Goal: Task Accomplishment & Management: Manage account settings

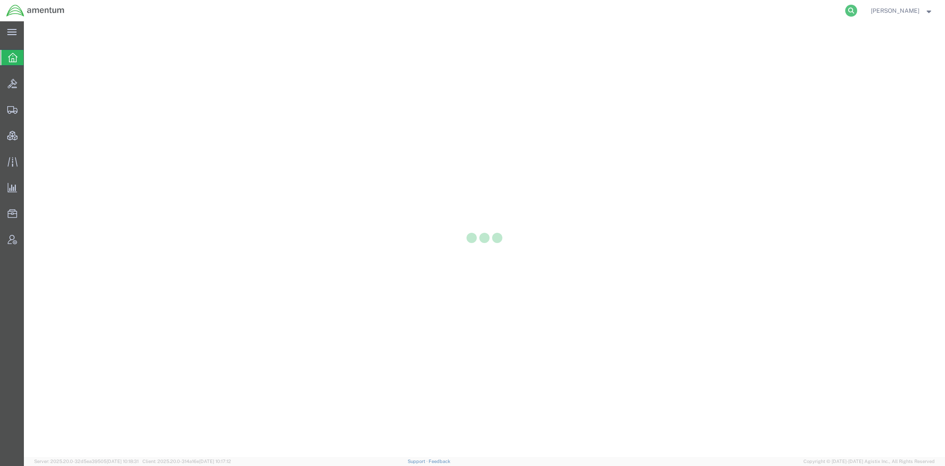
click at [848, 12] on icon at bounding box center [851, 11] width 12 height 12
paste input "393271587856"
type input "393271587856"
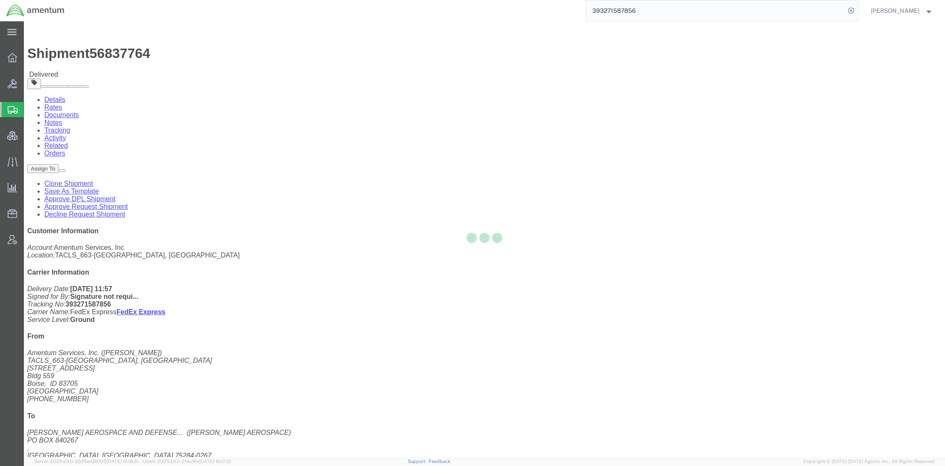
click at [78, 55] on div at bounding box center [484, 239] width 921 height 436
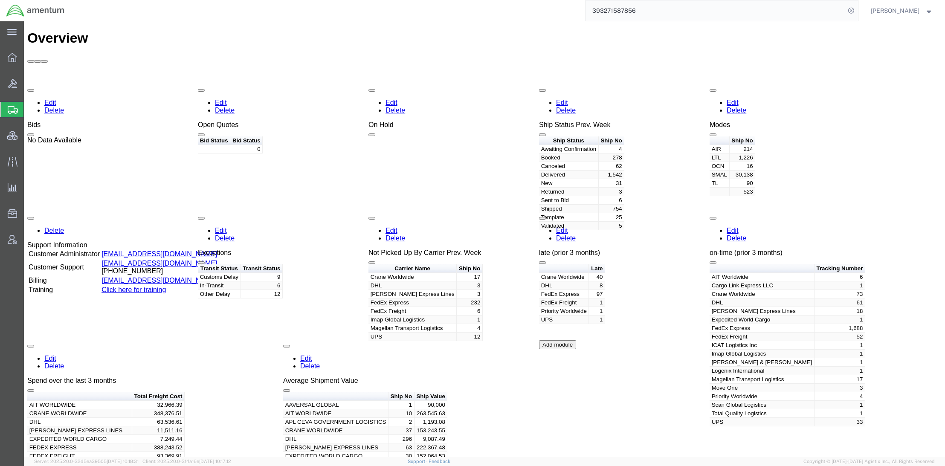
click at [802, 12] on input "393271587856" at bounding box center [715, 10] width 259 height 20
click at [604, 45] on div "56837764" at bounding box center [616, 48] width 41 height 9
click at [659, 9] on input "393271587856" at bounding box center [715, 10] width 259 height 20
click at [621, 50] on div "56837764" at bounding box center [616, 48] width 41 height 9
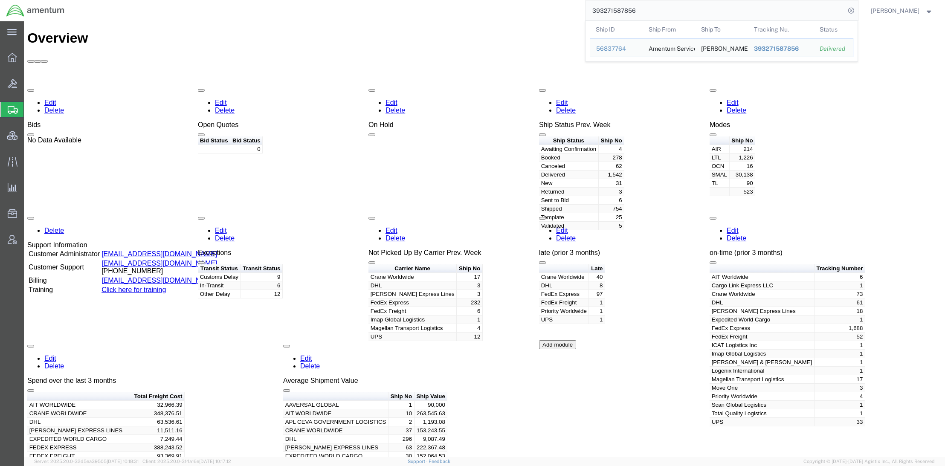
click at [659, 12] on input "393271587856" at bounding box center [715, 10] width 259 height 20
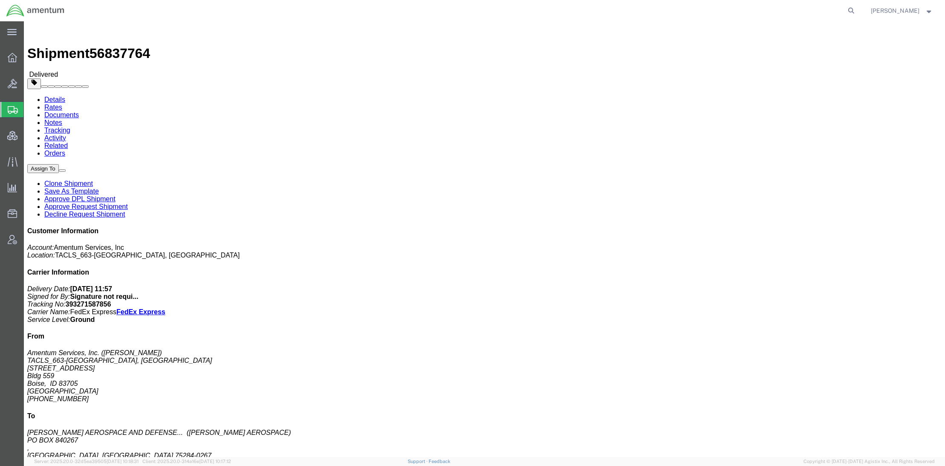
click link "Rates"
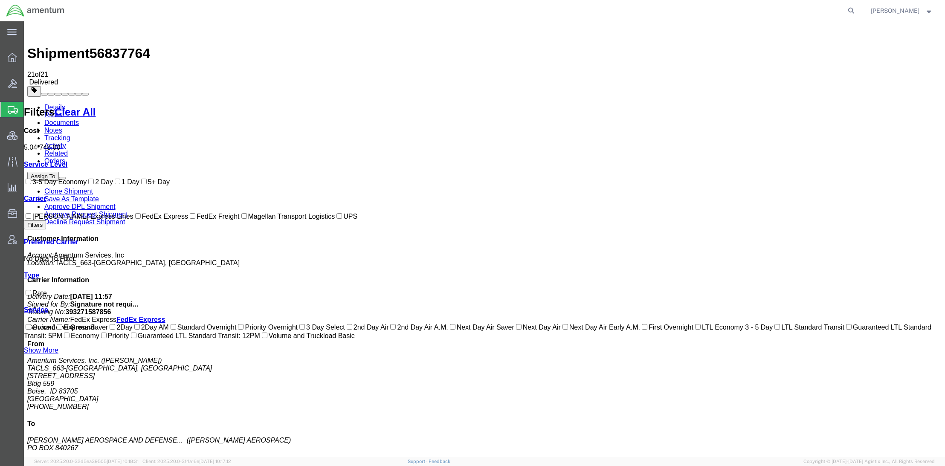
click at [783, 235] on div "Customer Information Account: Amentum Services, Inc Location: TACLS_663-Boise, …" at bounding box center [484, 394] width 914 height 319
click at [47, 104] on link "Details" at bounding box center [54, 107] width 21 height 7
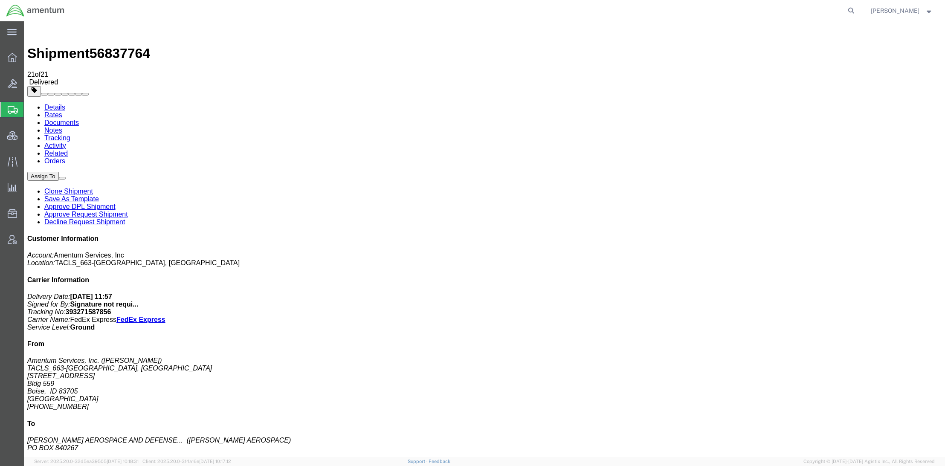
click button "button"
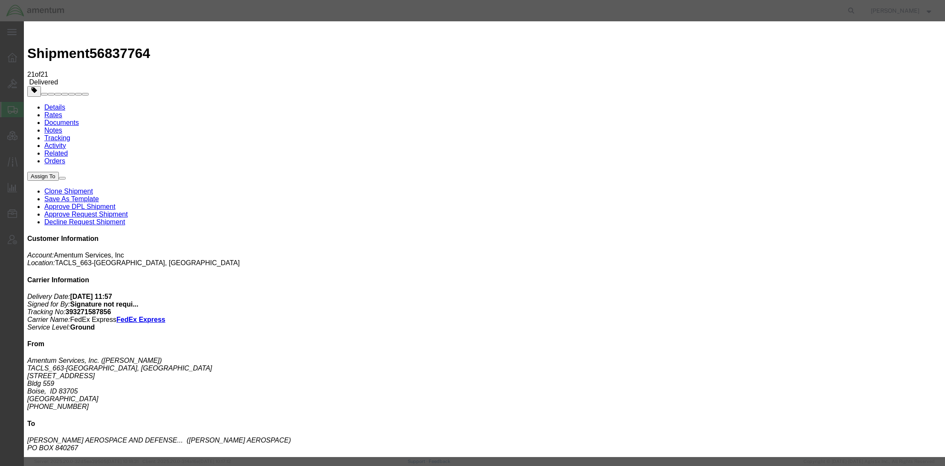
click button "Add another reference"
click select "Select Account Type Activity ID Airline Appointment Number ASN Batch Request # …"
select select "CLAIM"
click select "Select Account Type Activity ID Airline Appointment Number ASN Batch Request # …"
click input "text"
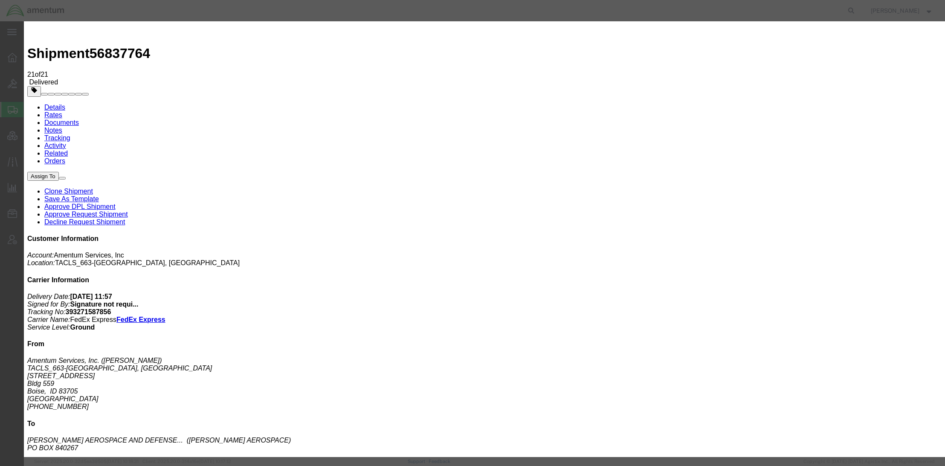
paste input "C-208102368"
type input "C-208102368"
click button "Save"
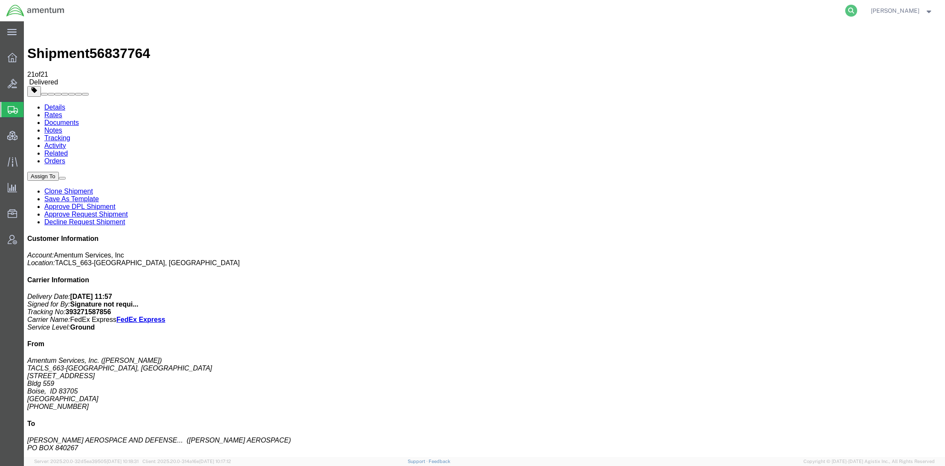
click at [845, 8] on icon at bounding box center [851, 11] width 12 height 12
paste input "C-207190894"
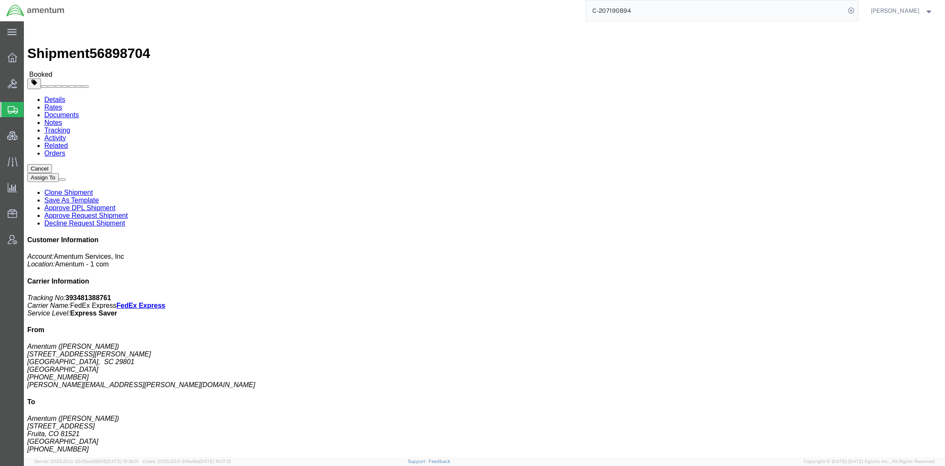
click link "Documents"
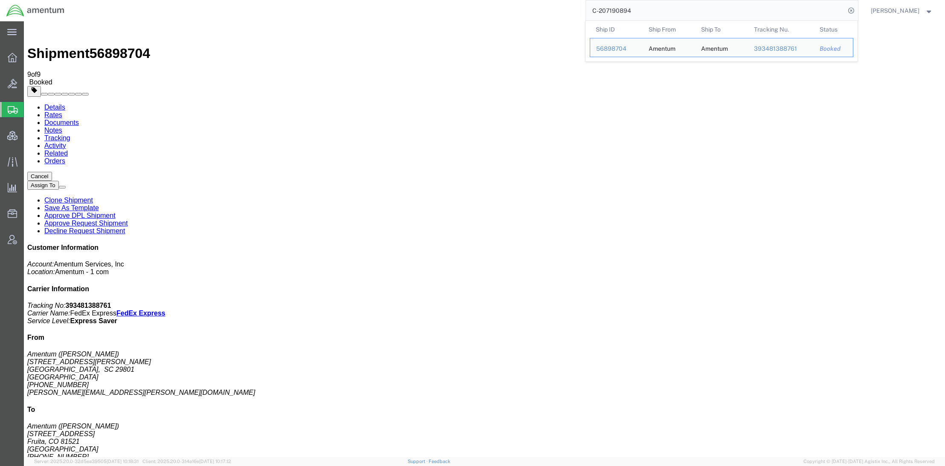
drag, startPoint x: 647, startPoint y: 9, endPoint x: 514, endPoint y: 4, distance: 133.2
click at [514, 4] on div "C-207190894 Ship ID Ship From Ship To Tracking Nu. Status Ship ID 56898704 Ship…" at bounding box center [464, 10] width 787 height 21
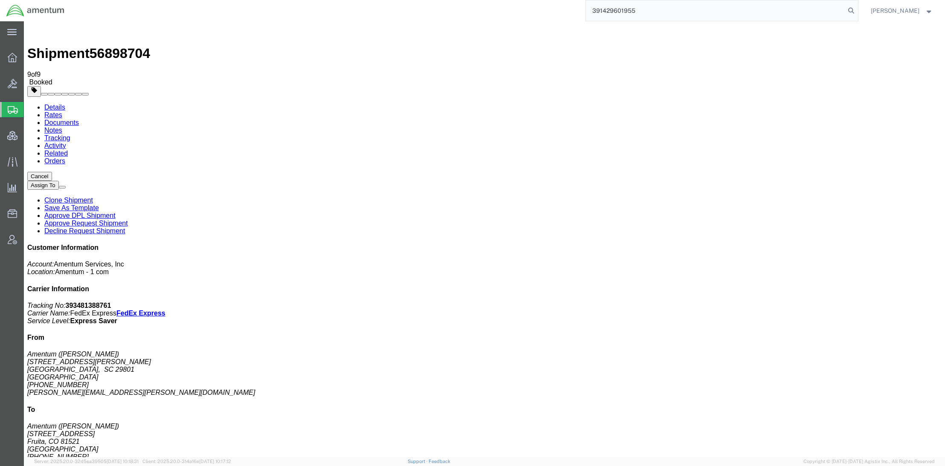
type input "391429601955"
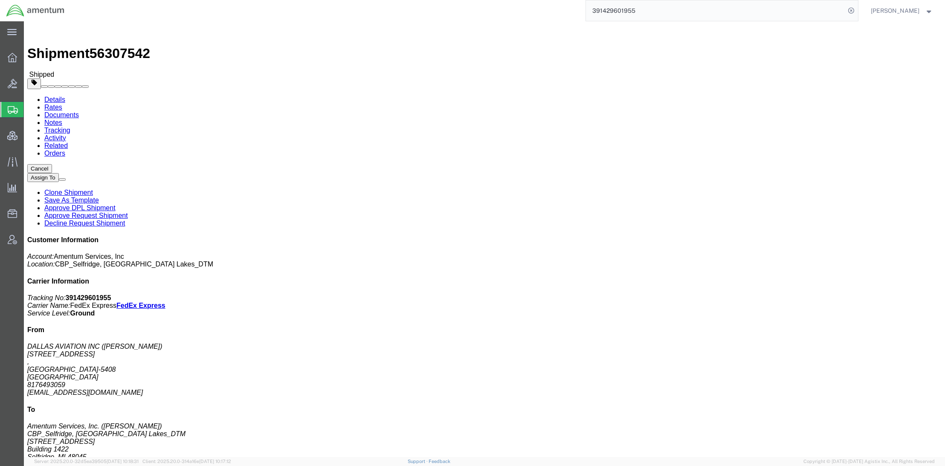
click link "Documents"
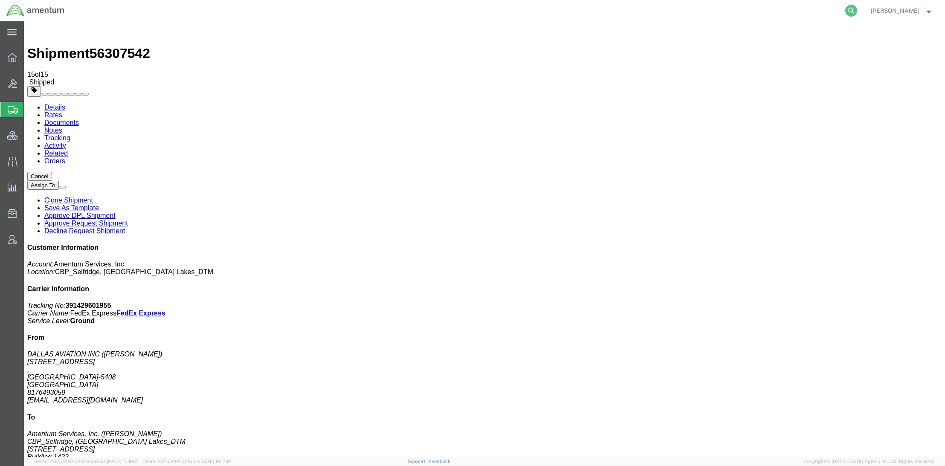
click at [845, 9] on icon at bounding box center [851, 11] width 12 height 12
paste input "124-0075451"
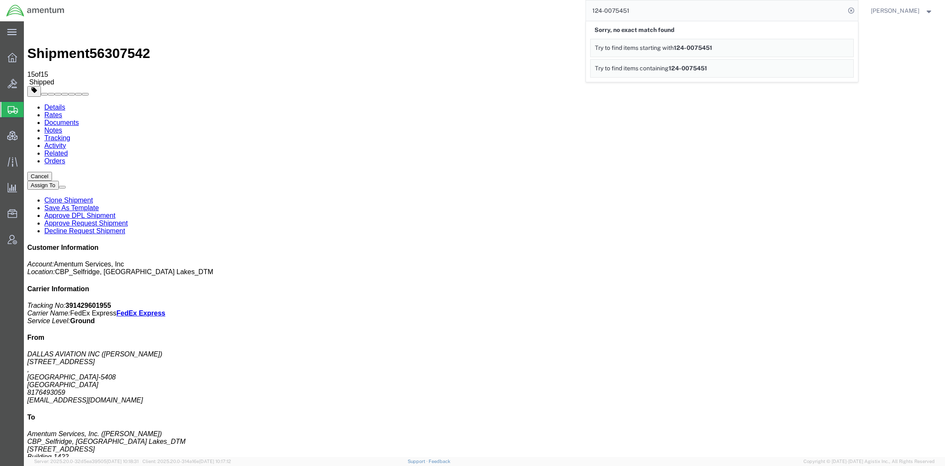
click at [603, 13] on input "124-0075451" at bounding box center [715, 10] width 259 height 20
drag, startPoint x: 650, startPoint y: 14, endPoint x: 299, endPoint y: -26, distance: 353.8
click at [299, 0] on html "main_menu Created with Sketch. Collapse Menu Overview Bids Shipments Shipment M…" at bounding box center [472, 233] width 945 height 466
drag, startPoint x: 644, startPoint y: 12, endPoint x: 398, endPoint y: -17, distance: 247.4
click at [398, 0] on html "main_menu Created with Sketch. Collapse Menu Overview Bids Shipments Shipment M…" at bounding box center [472, 233] width 945 height 466
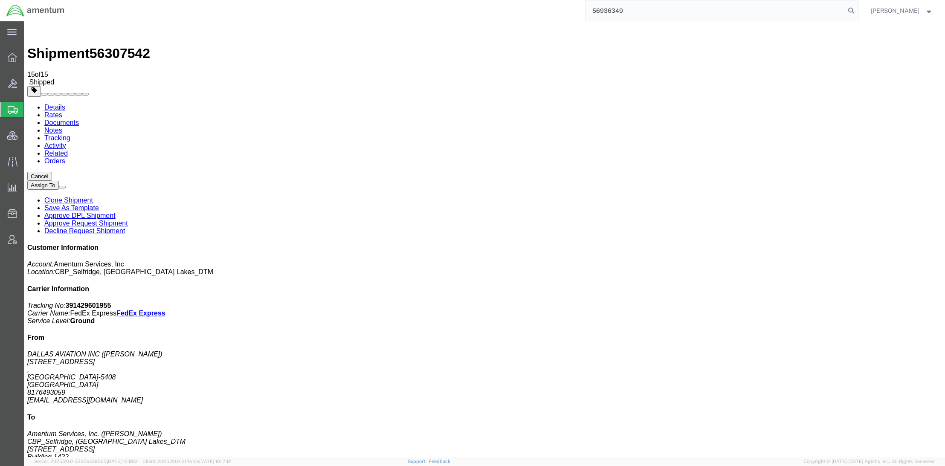
type input "56936349"
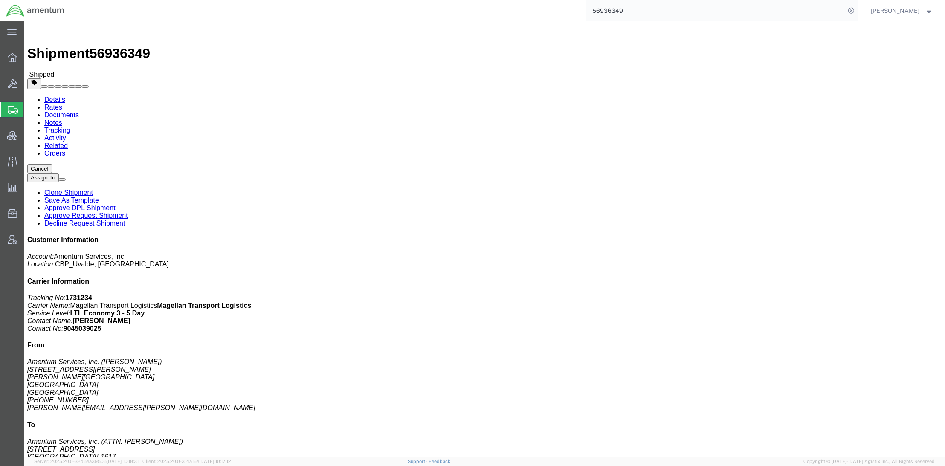
click link "Documents"
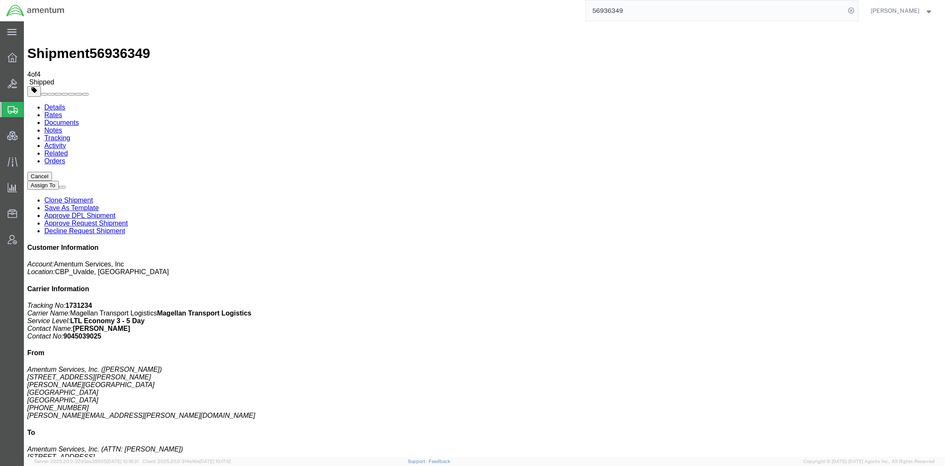
click at [63, 104] on link "Details" at bounding box center [54, 107] width 21 height 7
click span "button"
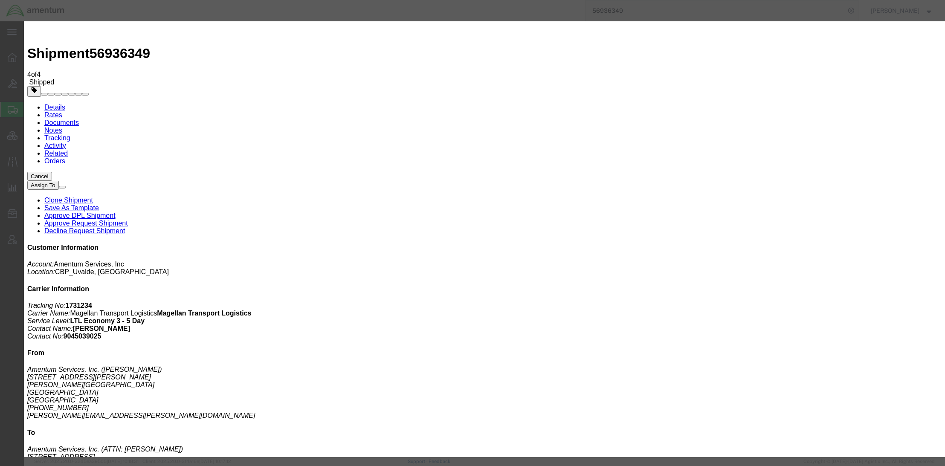
click button "Add another reference"
click select "Select Account Type Activity ID Airline Appointment Number ASN Batch Request # …"
select select "PRONUMBER"
click select "Select Account Type Activity ID Airline Appointment Number ASN Batch Request # …"
drag, startPoint x: 479, startPoint y: 110, endPoint x: 496, endPoint y: 110, distance: 17.1
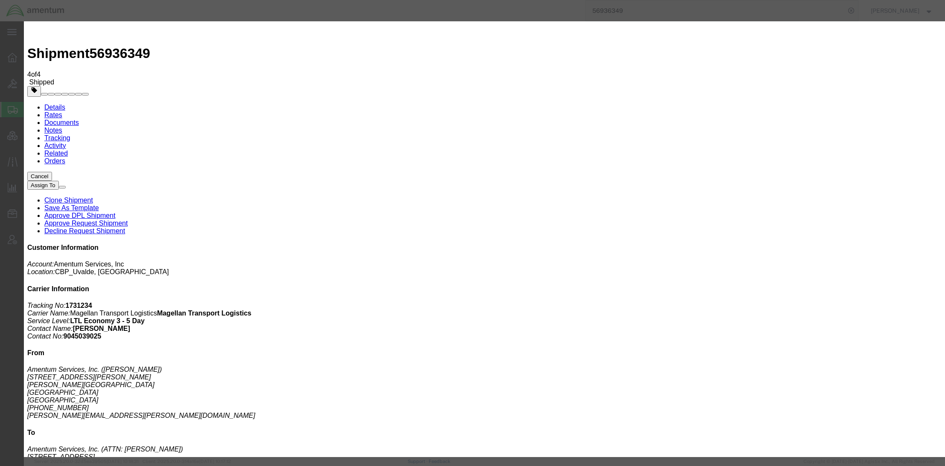
click input "text"
paste input "1240075451"
click input "1240075451"
type input "1240075451"
click button "Add another reference"
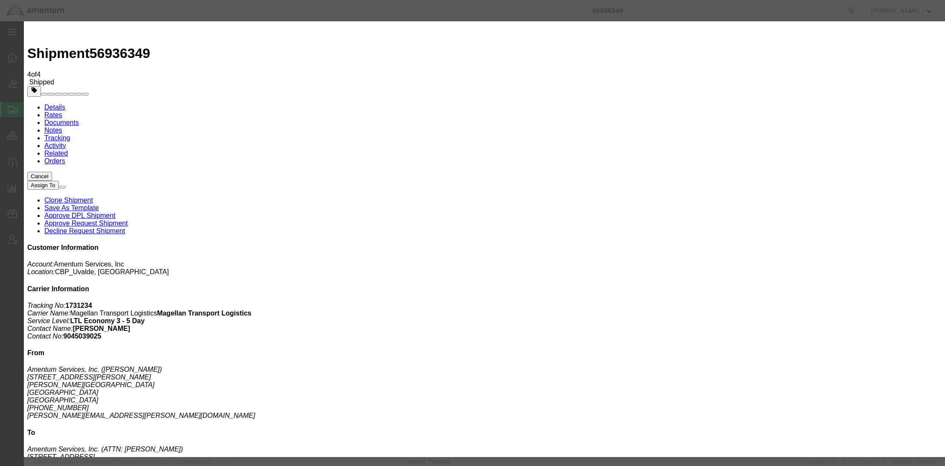
click select "Select Account Type Activity ID Airline Appointment Number ASN Batch Request # …"
select select "CLAIM"
click select "Select Account Type Activity ID Airline Appointment Number ASN Batch Request # …"
click input "text"
paste input "CL-363213"
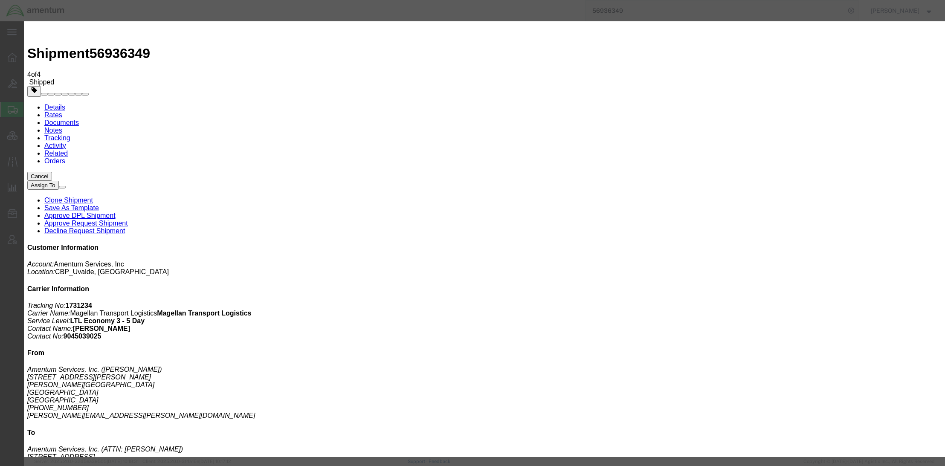
type input "CL-363213"
click button "Add another reference"
click select "Select Account Type Activity ID Airline Appointment Number ASN Batch Request # …"
select select "PRONUMBER"
click select "Select Account Type Activity ID Airline Appointment Number ASN Batch Request # …"
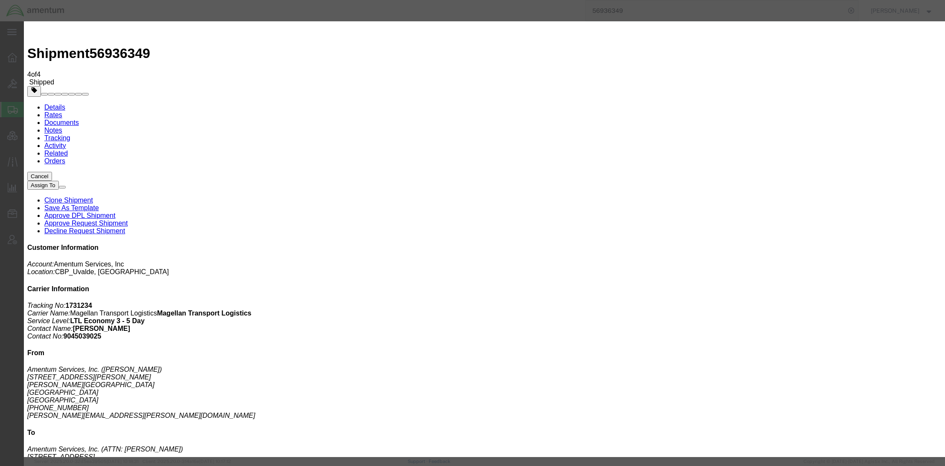
click input "text"
paste input "124-0075451"
type input "124-0075451"
click button "Save"
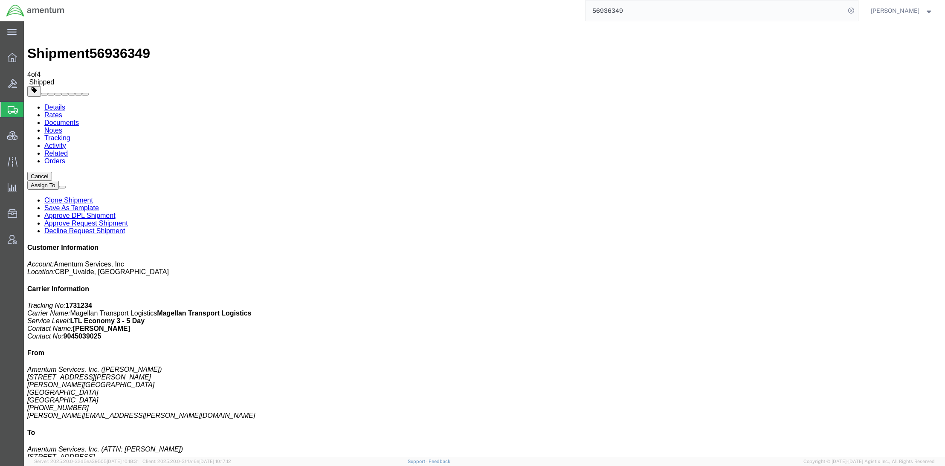
click link "Documents"
drag, startPoint x: 142, startPoint y: 35, endPoint x: 41, endPoint y: 34, distance: 101.1
click at [41, 34] on div "Shipment 56936349 20 of 20 Shipped" at bounding box center [484, 55] width 914 height 61
copy h1 "Shipment 56936349"
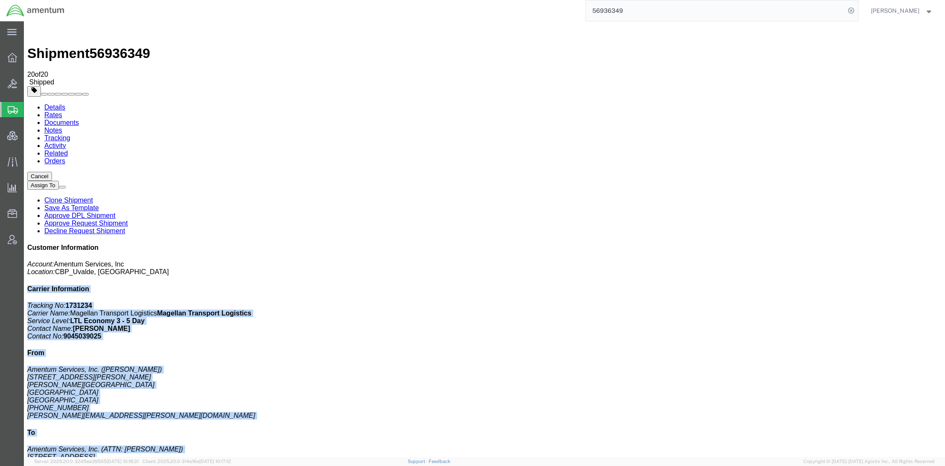
drag, startPoint x: 789, startPoint y: 118, endPoint x: 897, endPoint y: 317, distance: 226.3
click at [897, 317] on div "Customer Information Account: Amentum Services, Inc Location: CBP_Uvalde, [GEOG…" at bounding box center [484, 403] width 914 height 319
copy div "Carrier Information Tracking No: 1731234 Carrier Name: Magellan Transport Logis…"
click at [60, 104] on link "Details" at bounding box center [54, 107] width 21 height 7
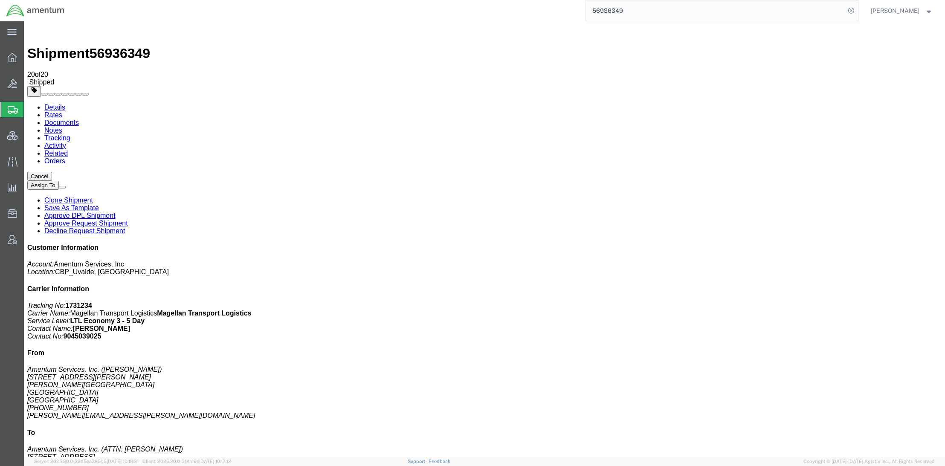
drag, startPoint x: 569, startPoint y: 78, endPoint x: 673, endPoint y: 120, distance: 112.2
click div "References Shipment Id Number: 350A2719100402 Project Number: 6118.03.03.2219.0…"
copy div "References Shipment Id Number: 350A2719100402 Project Number: 6118.03.03.2219.0…"
click at [29, 238] on span "Account Admin" at bounding box center [26, 239] width 6 height 17
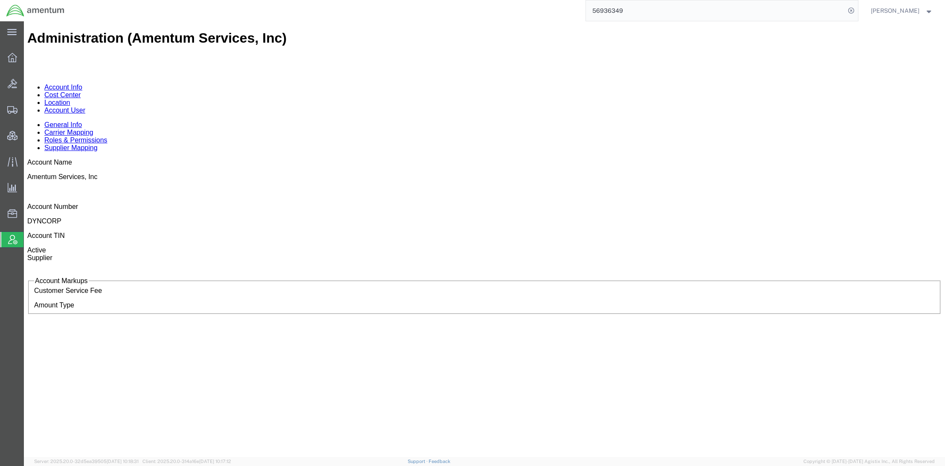
click at [85, 107] on link "Account User" at bounding box center [64, 110] width 41 height 7
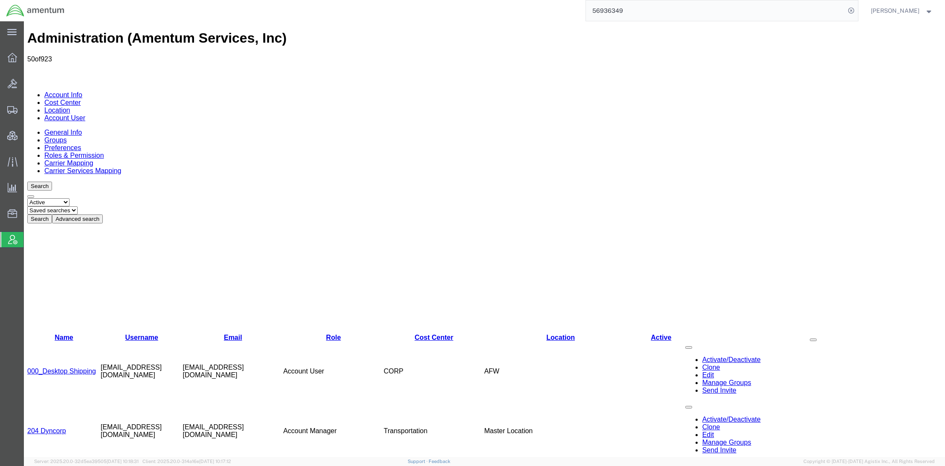
click at [103, 215] on button "Advanced search" at bounding box center [77, 219] width 51 height 9
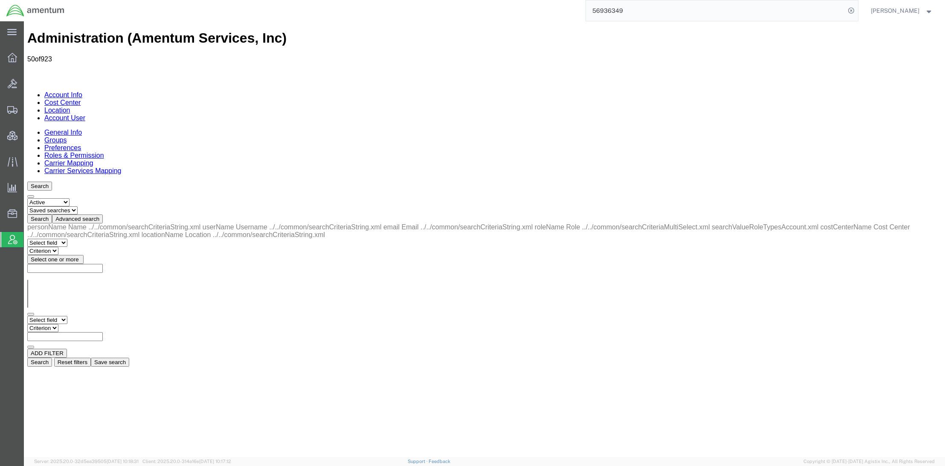
click at [67, 316] on select "Select field Cost Center Email Location Name Role Username" at bounding box center [47, 320] width 40 height 8
select select "costCenterName"
click at [27, 316] on select "Select field Cost Center Email Location Name Role Username" at bounding box center [47, 320] width 40 height 8
click at [78, 324] on select "Criterion contains does not contain is is blank is not blank starts with" at bounding box center [52, 328] width 51 height 8
select select "contains"
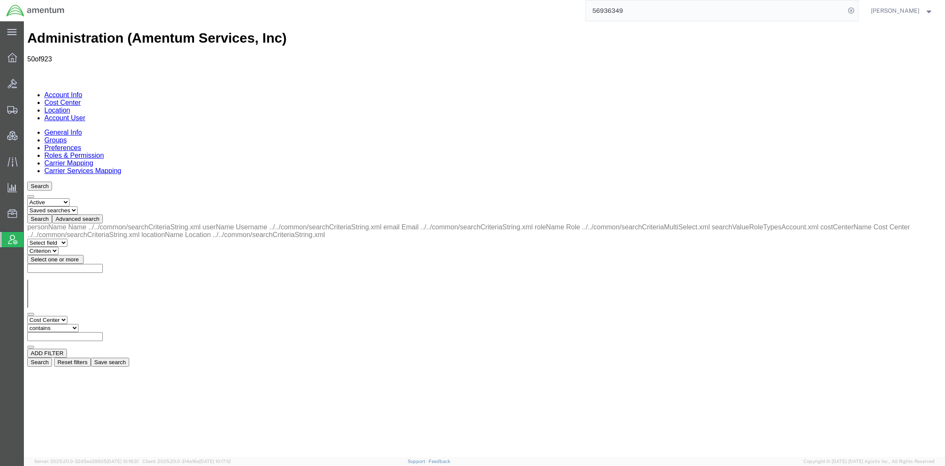
click at [78, 324] on select "Criterion contains does not contain is is blank is not blank starts with" at bounding box center [52, 328] width 51 height 8
type input "delta"
click at [52, 358] on button "Search" at bounding box center [39, 362] width 25 height 9
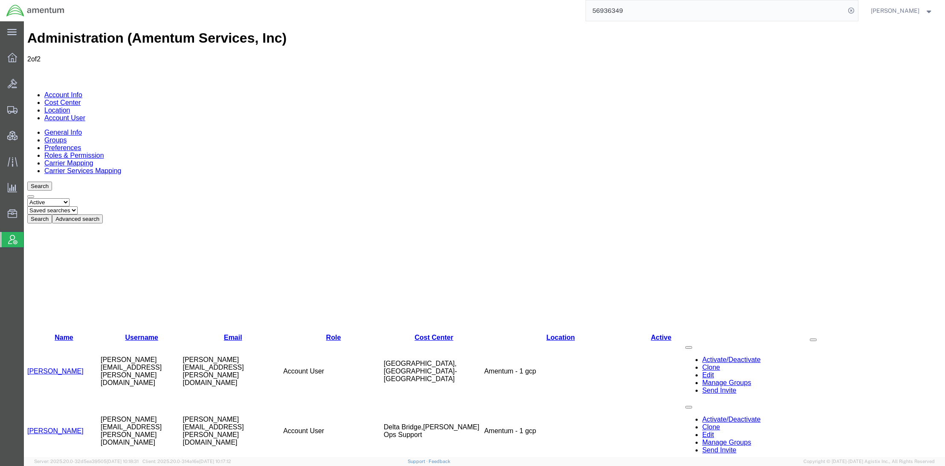
click at [692, 346] on button at bounding box center [688, 347] width 7 height 3
click at [702, 364] on link "Clone" at bounding box center [711, 367] width 18 height 7
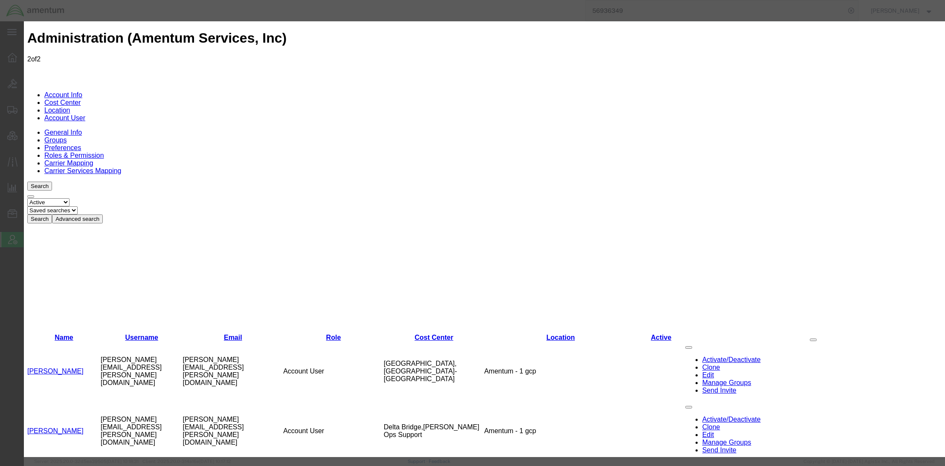
paste input "[PERSON_NAME][EMAIL_ADDRESS][DOMAIN_NAME]"
type input "[PERSON_NAME][EMAIL_ADDRESS][DOMAIN_NAME]"
paste input "[PERSON_NAME]"
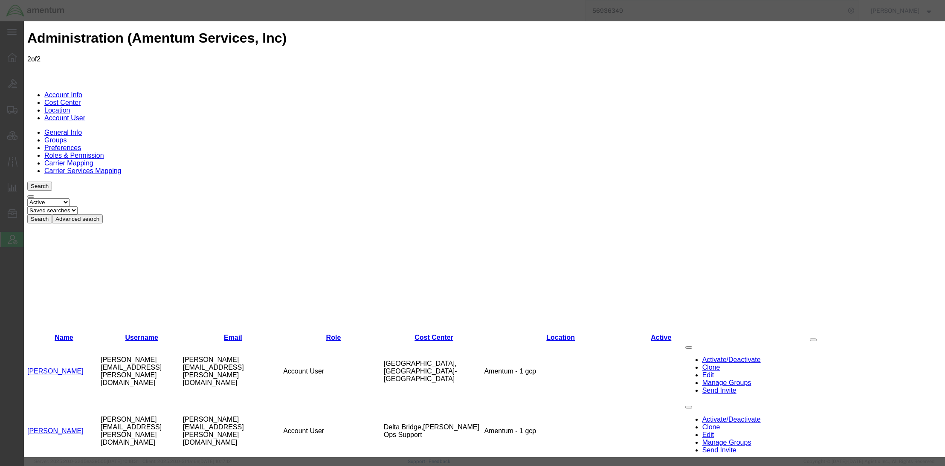
drag, startPoint x: 621, startPoint y: 83, endPoint x: 585, endPoint y: 81, distance: 36.3
type input "Ritz"
paste input "[PERSON_NAME]"
type input "[PERSON_NAME]"
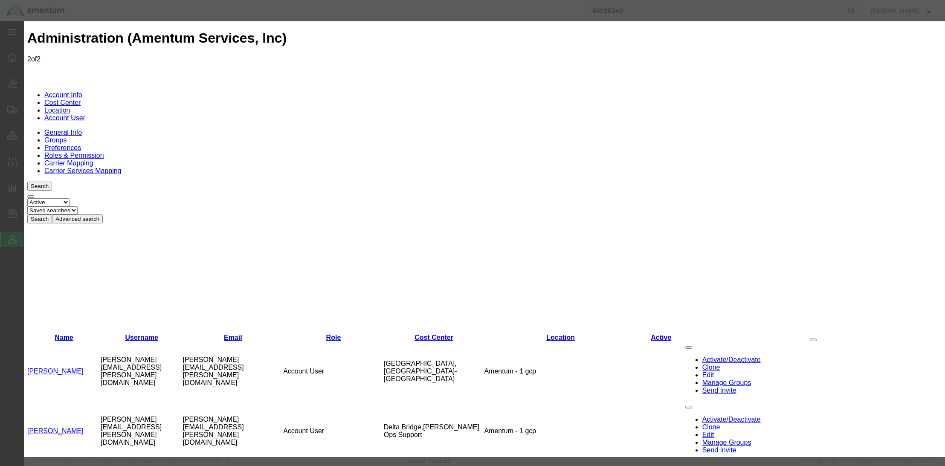
select select "COSTCENTER"
select select "DEPARTMENT"
type input "OVHD.705181.00000"
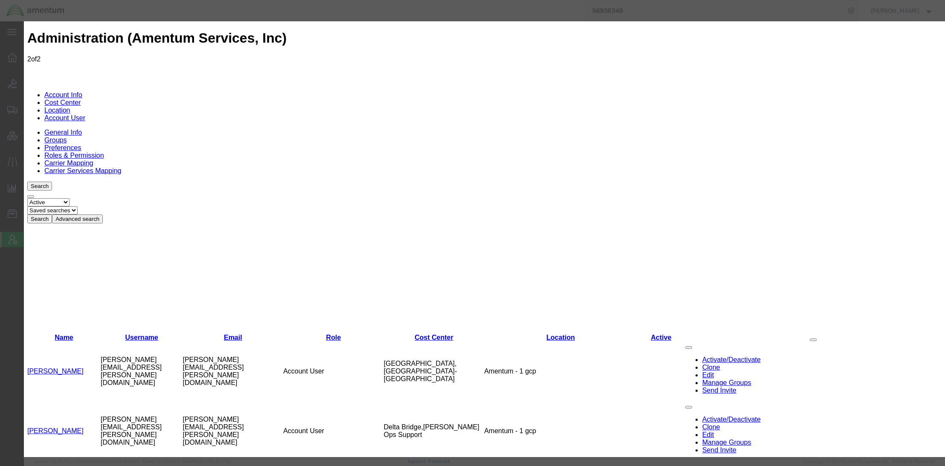
drag, startPoint x: 361, startPoint y: 142, endPoint x: 517, endPoint y: 134, distance: 156.7
paste input "3042791424"
type input "[PHONE_NUMBER]"
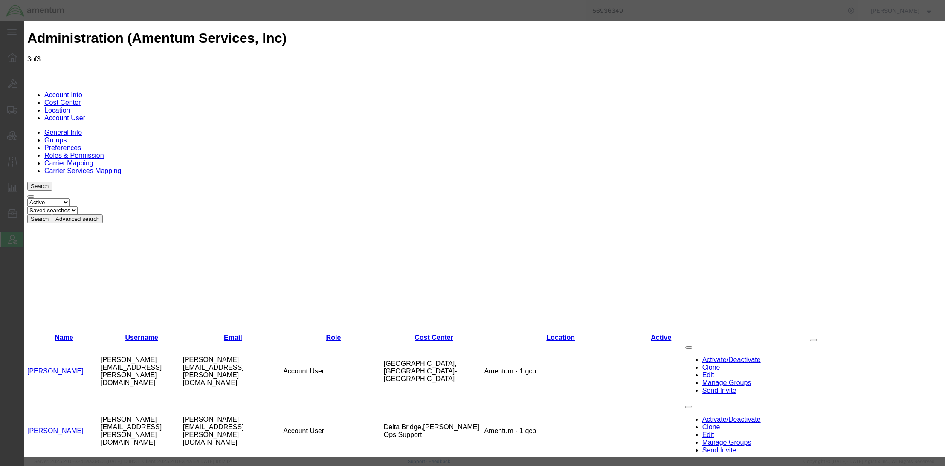
select select "COSTCENTER"
select select "DEPARTMENT"
drag, startPoint x: 413, startPoint y: 142, endPoint x: 136, endPoint y: 126, distance: 276.8
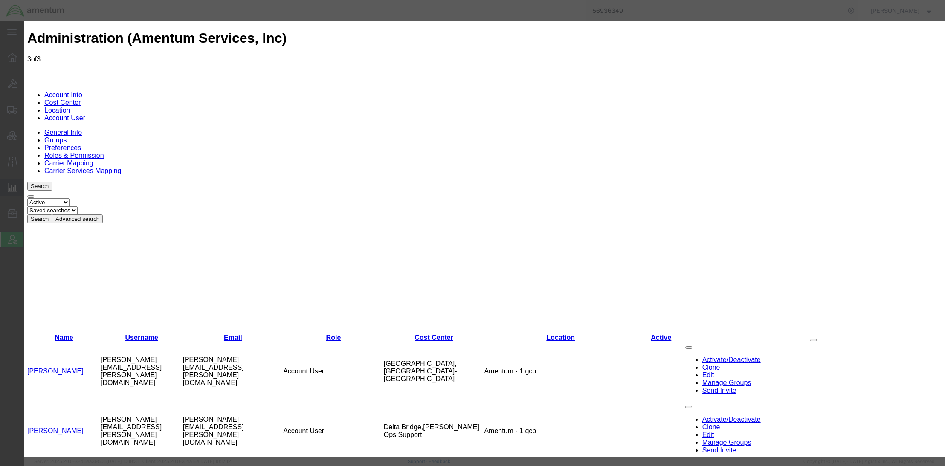
select select "COSTCENTER"
select select "DEPARTMENT"
paste input "540.219.1509"
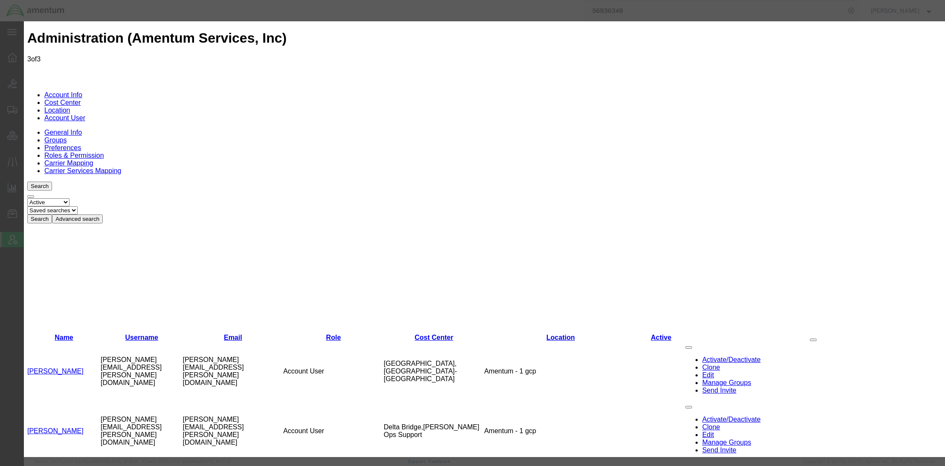
type input "[PHONE_NUMBER]"
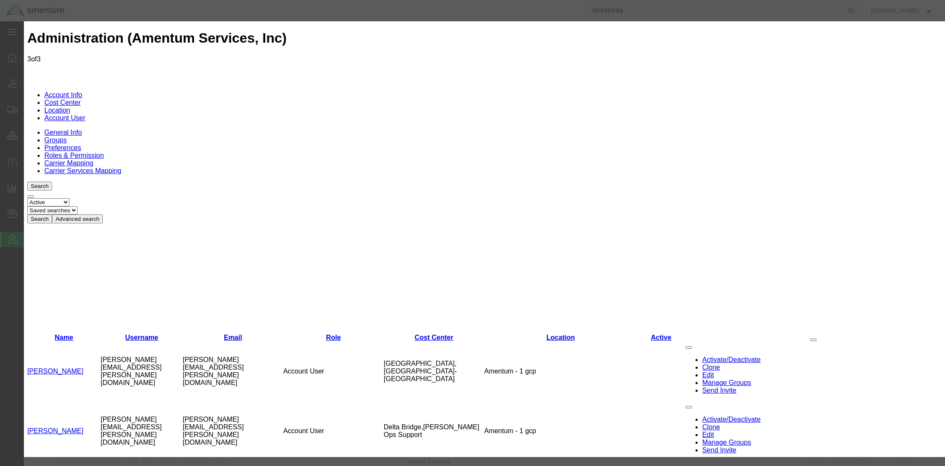
select select "COSTCENTER"
select select "DEPARTMENT"
select select
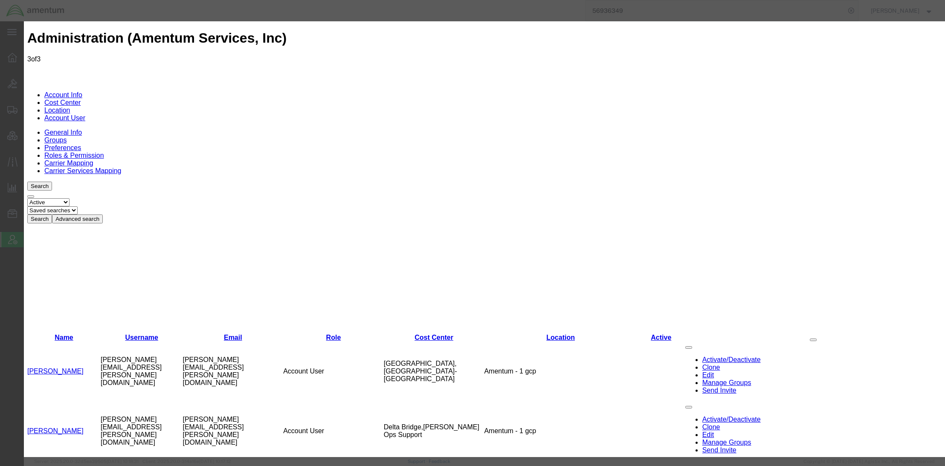
paste input "[PERSON_NAME]"
drag, startPoint x: 626, startPoint y: 82, endPoint x: 600, endPoint y: 83, distance: 26.4
type input "[PERSON_NAME],"
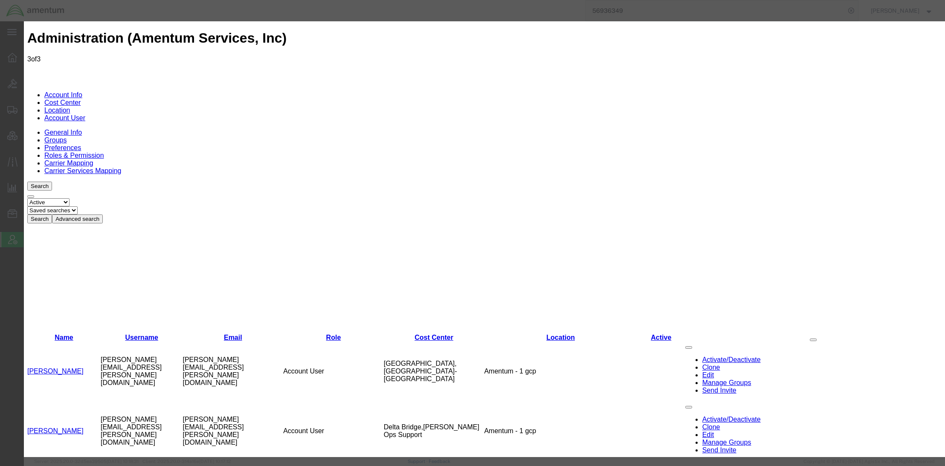
paste input "[PERSON_NAME]"
type input "[PERSON_NAME]"
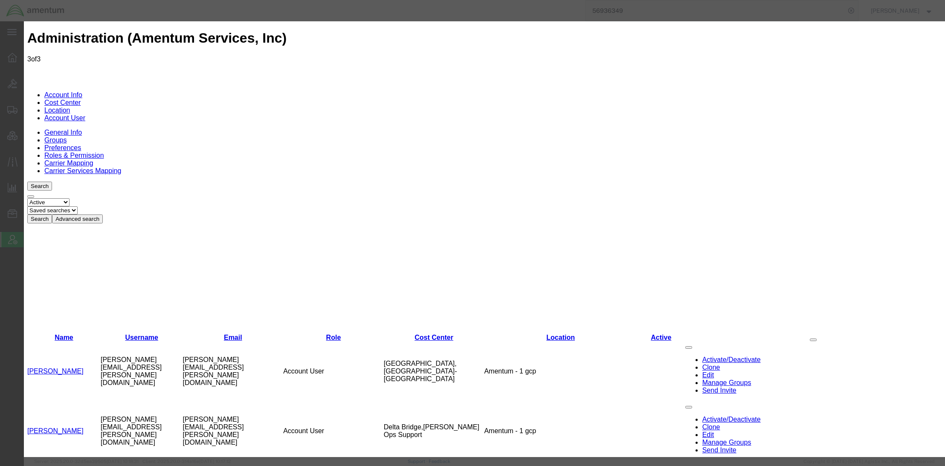
paste input "[PERSON_NAME][EMAIL_ADDRESS][PERSON_NAME][DOMAIN_NAME]"
type input "[PERSON_NAME][EMAIL_ADDRESS][PERSON_NAME][DOMAIN_NAME]"
select select "COSTCENTER"
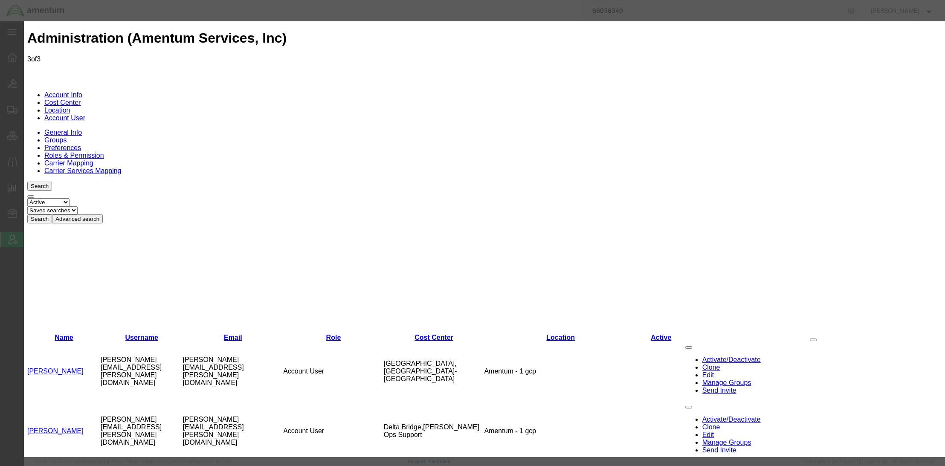
select select "DEPARTMENT"
drag, startPoint x: 413, startPoint y: 139, endPoint x: 360, endPoint y: 142, distance: 53.0
paste input "[PHONE_NUMBER]"
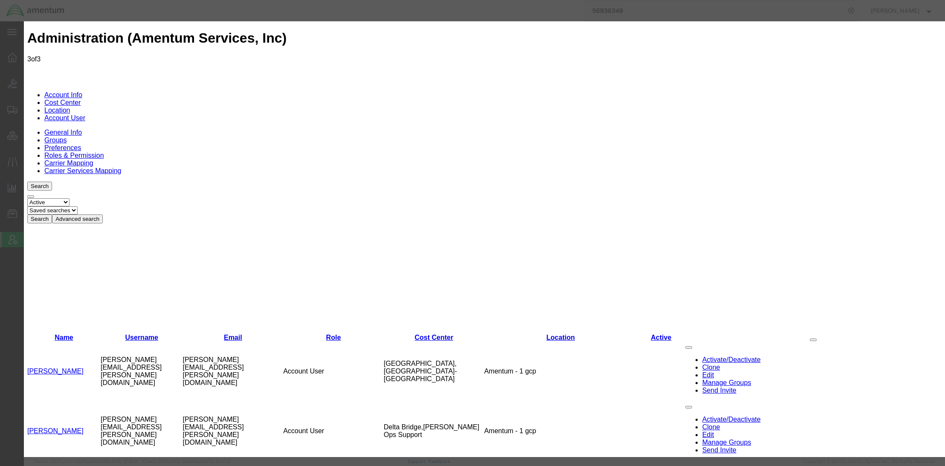
type input "[PHONE_NUMBER]"
type input "OVHD.705181.00000"
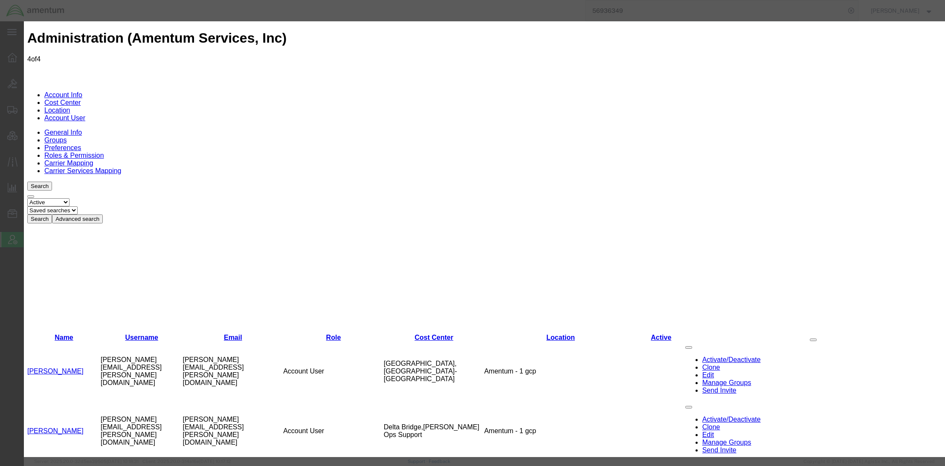
paste input "[PERSON_NAME][EMAIL_ADDRESS][PERSON_NAME][DOMAIN_NAME]"
type input "[PERSON_NAME][EMAIL_ADDRESS][PERSON_NAME][DOMAIN_NAME]"
paste input "[PERSON_NAME]"
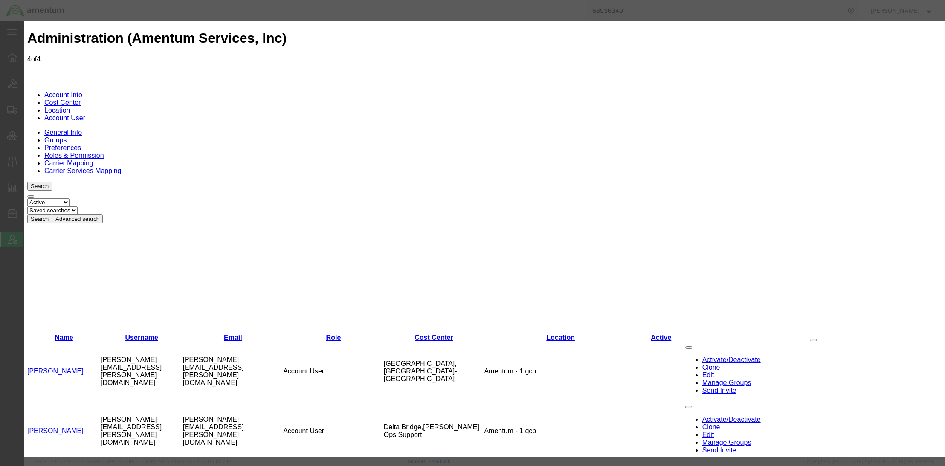
drag, startPoint x: 608, startPoint y: 84, endPoint x: 594, endPoint y: 89, distance: 14.8
type input "[PERSON_NAME]"
paste input "[PERSON_NAME]"
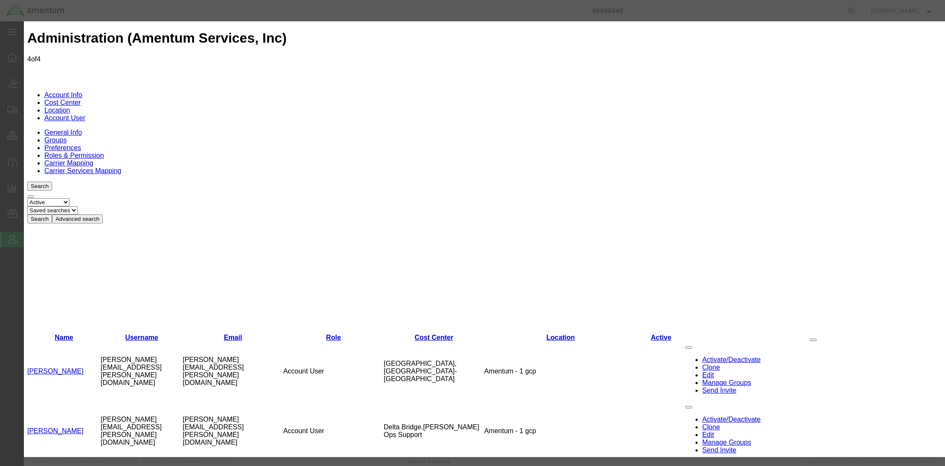
type input "[PERSON_NAME]"
select select "COSTCENTER"
select select "DEPARTMENT"
drag, startPoint x: 413, startPoint y: 143, endPoint x: 277, endPoint y: 143, distance: 136.5
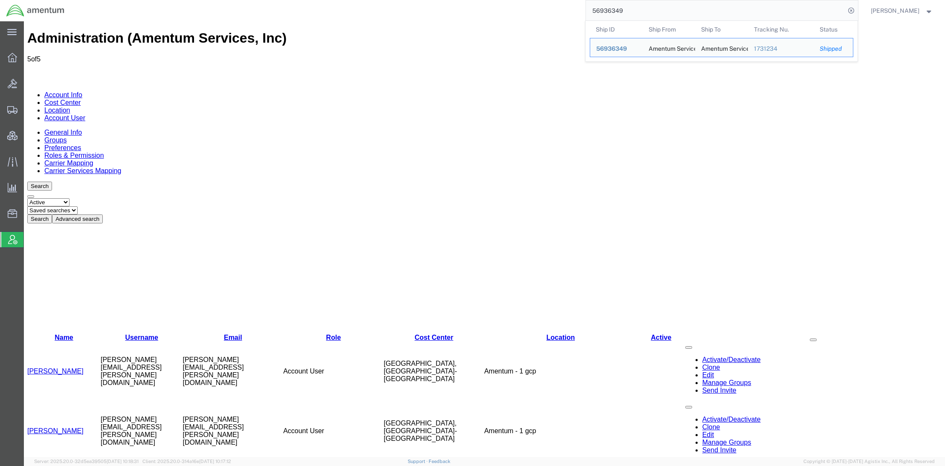
drag, startPoint x: 642, startPoint y: 6, endPoint x: 472, endPoint y: 4, distance: 170.2
click at [472, 4] on div "56936349 Ship ID Ship From Ship To Tracking Nu. Status Ship ID 56936349 Ship Fr…" at bounding box center [464, 10] width 787 height 21
click at [635, 14] on input "56936349" at bounding box center [715, 10] width 259 height 20
drag, startPoint x: 639, startPoint y: 12, endPoint x: 335, endPoint y: 6, distance: 304.2
click at [335, 6] on div "56936349 Ship ID Ship From Ship To Tracking Nu. Status Ship ID 56936349 Ship Fr…" at bounding box center [464, 10] width 787 height 21
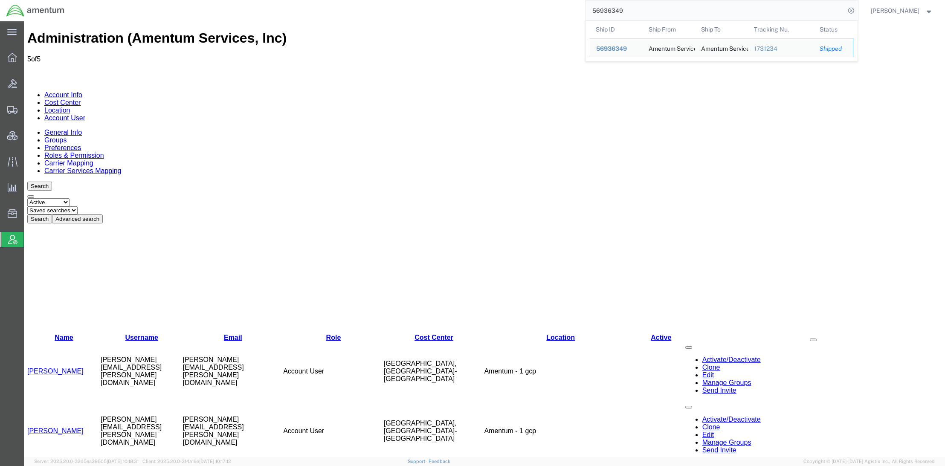
paste input "1240075451"
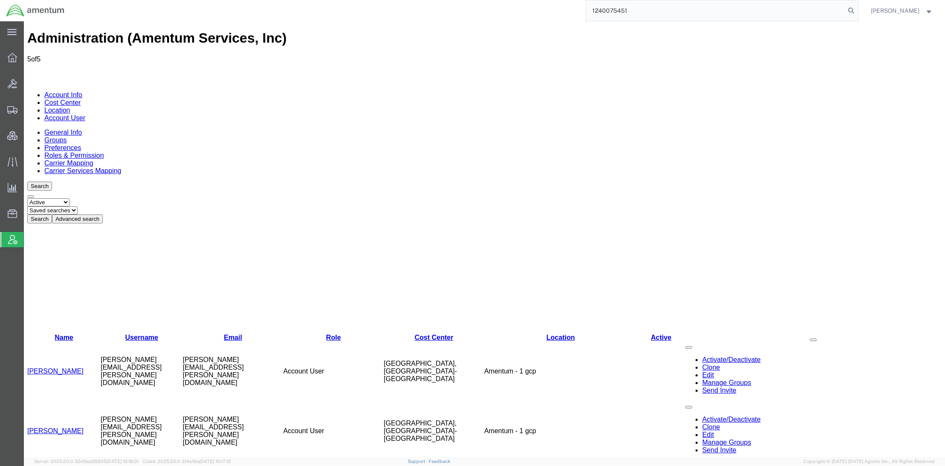
type input "1240075451"
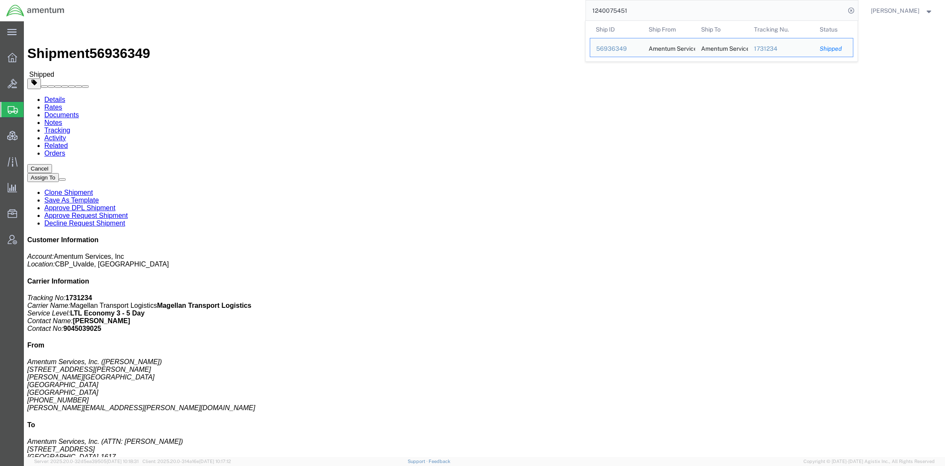
click link "Documents"
